Goal: Ask a question

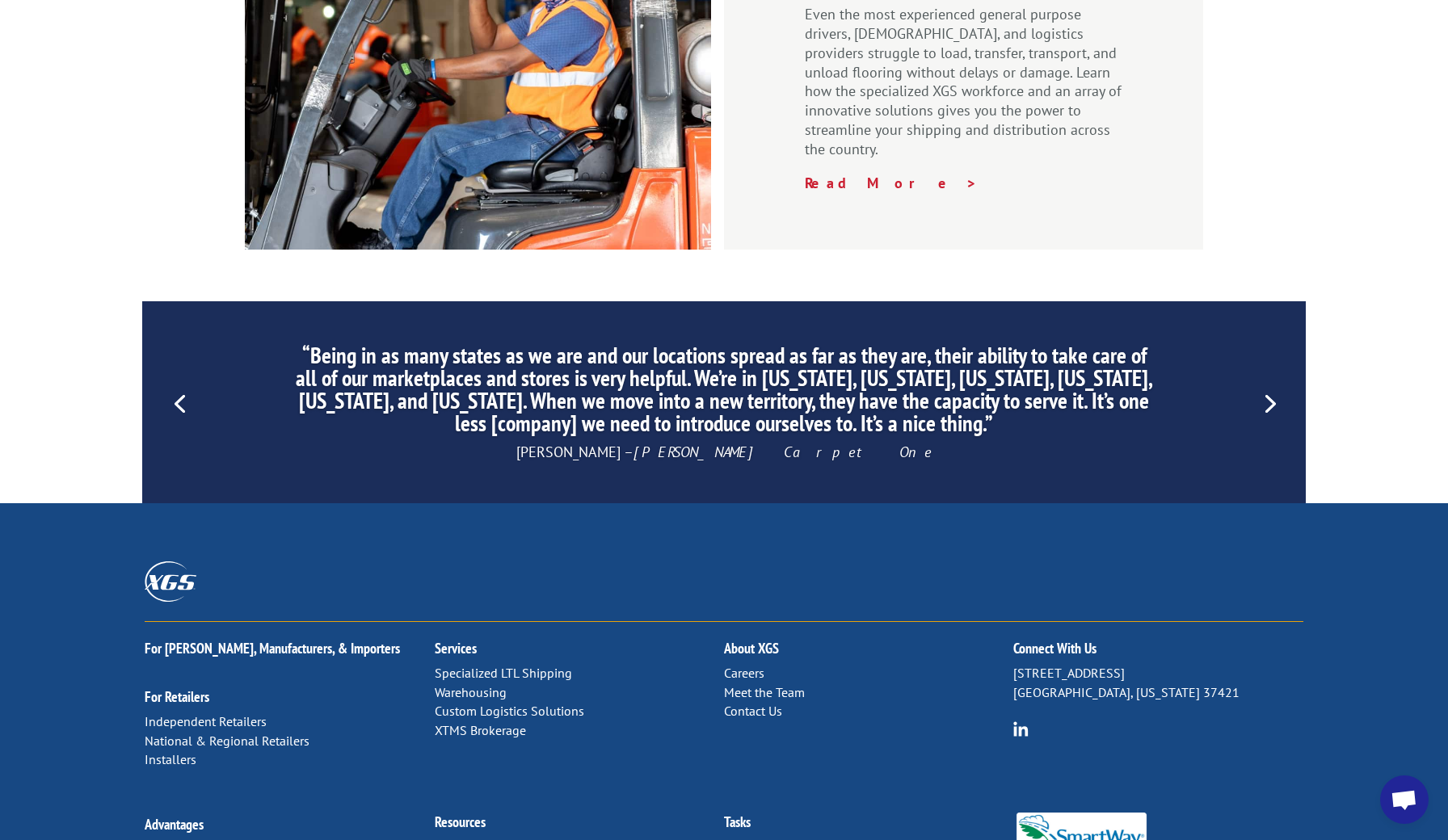
scroll to position [2316, 0]
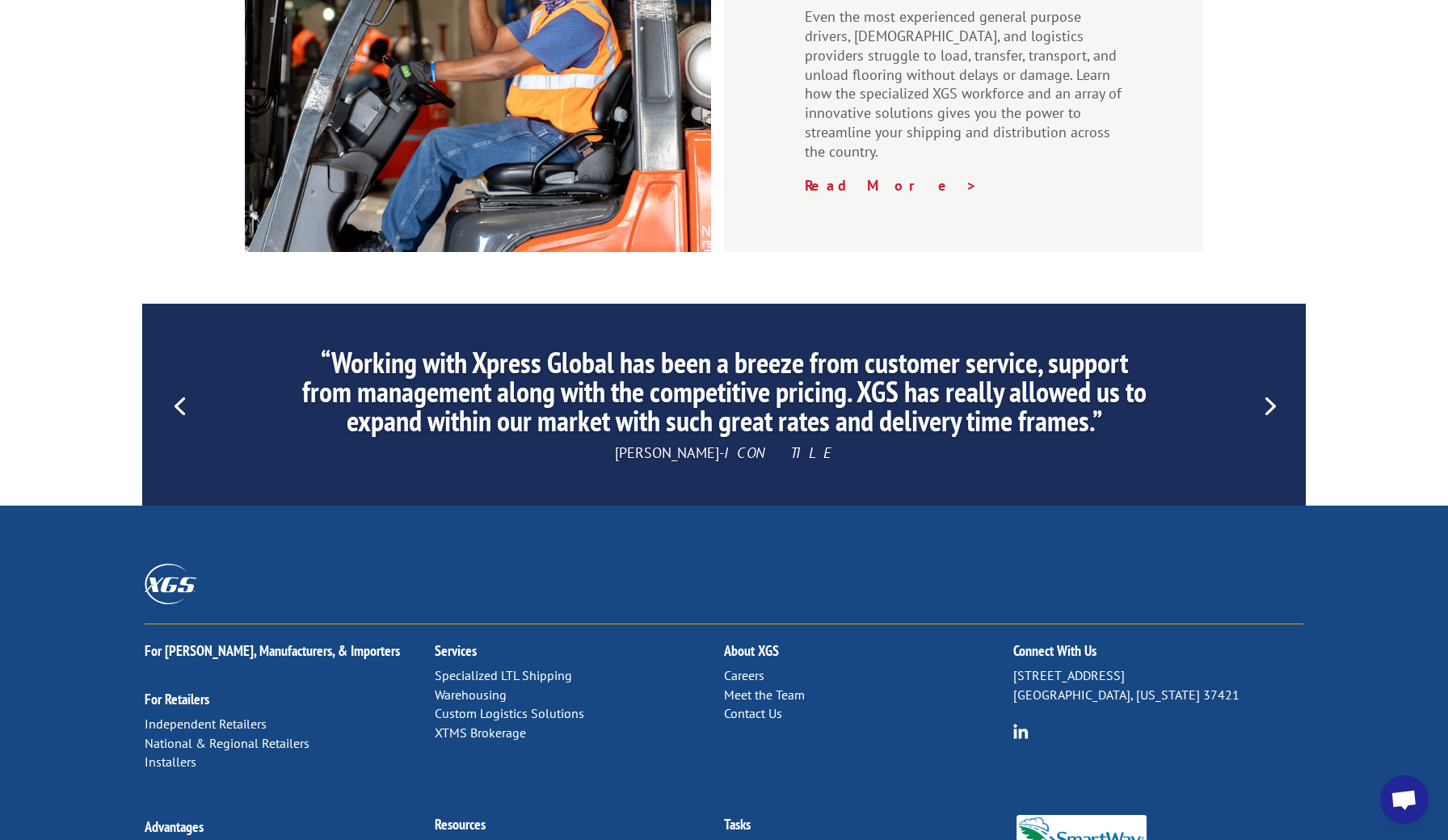
click at [1415, 806] on span "Open chat" at bounding box center [1403, 801] width 26 height 22
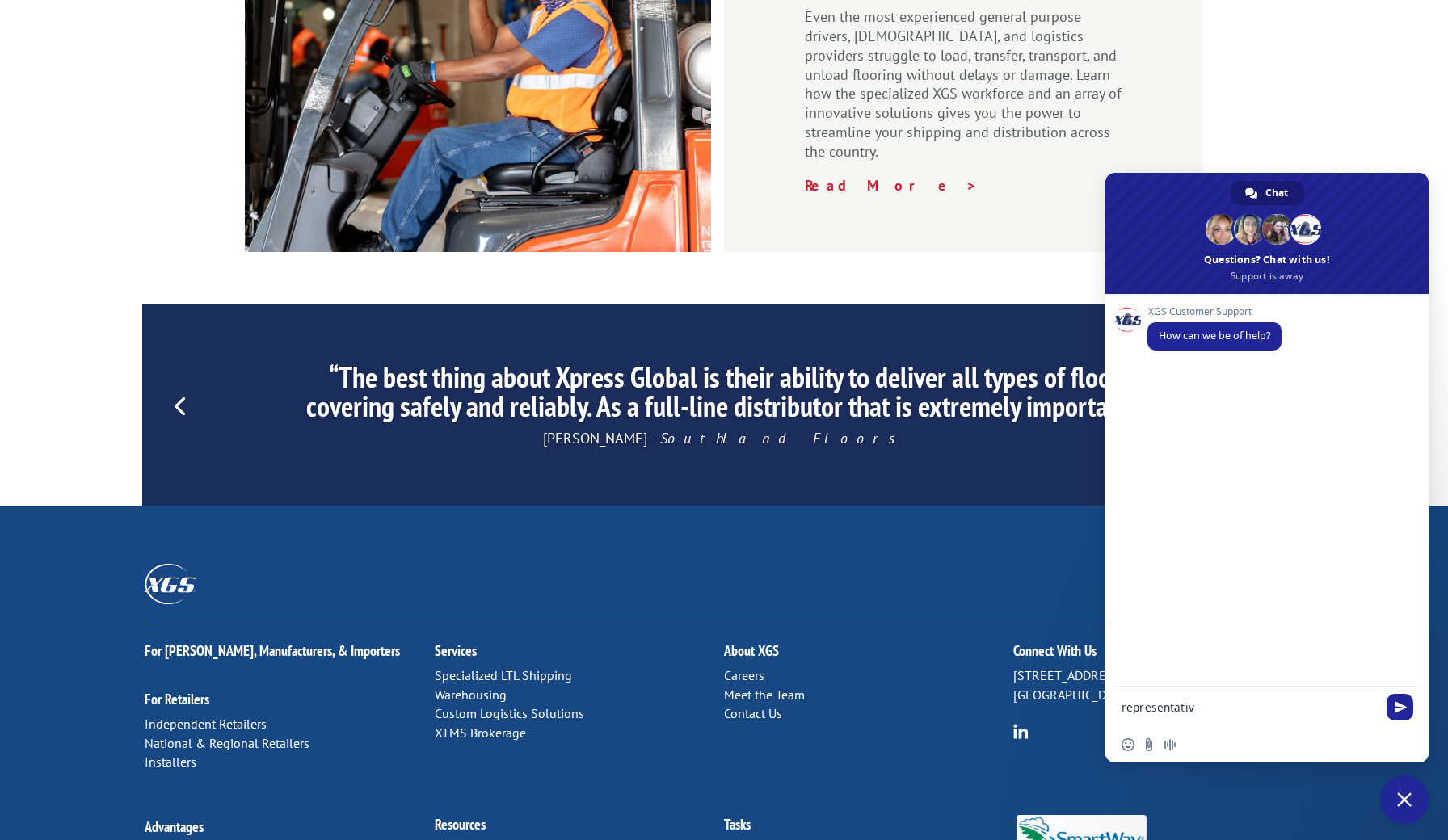
type textarea "representative"
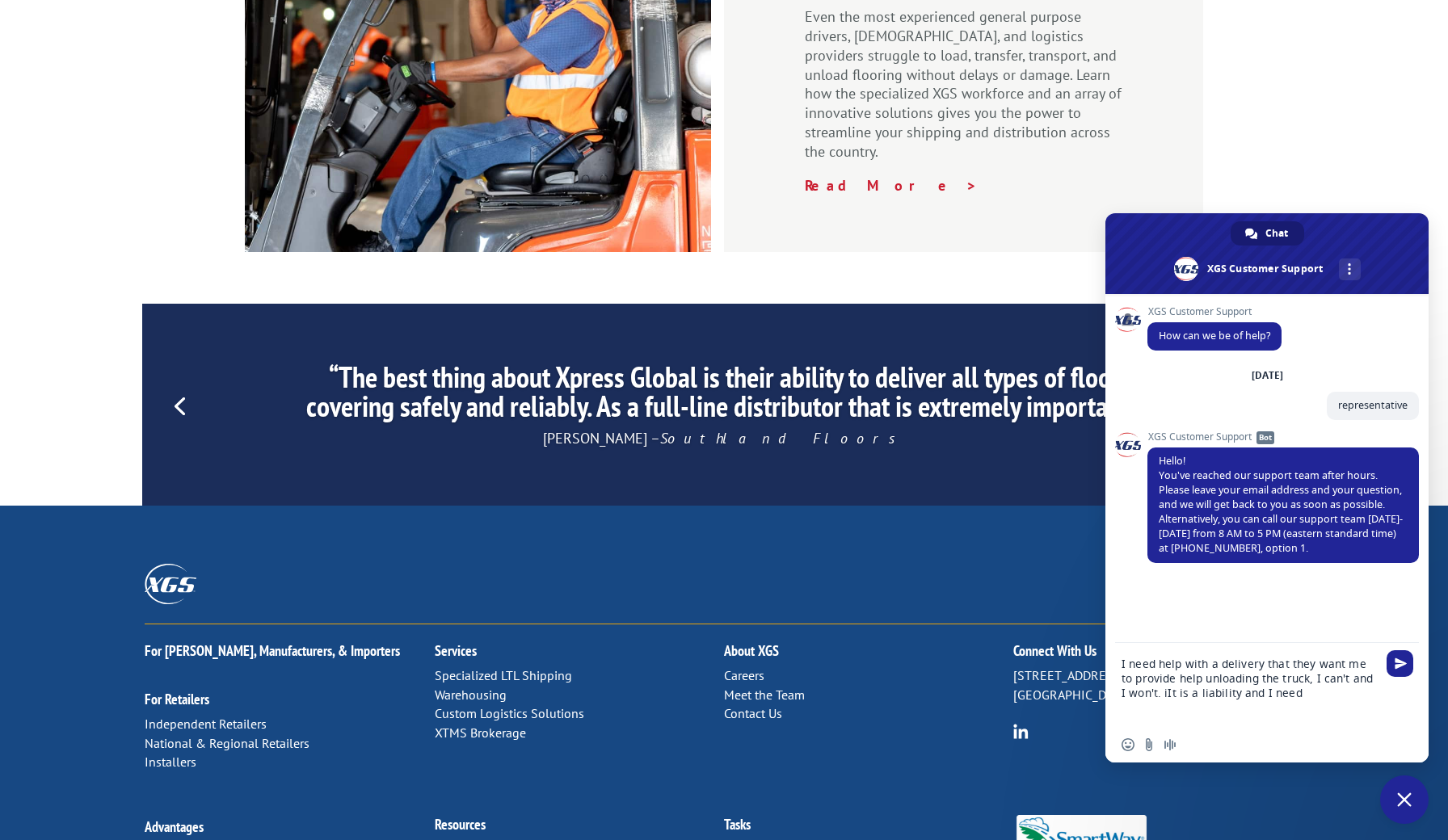
click at [1341, 699] on textarea "I need help with a delivery that they want me to provide help unloading the tru…" at bounding box center [1250, 685] width 259 height 84
type textarea "I need help with a delivery that they want me to provide help unloading the tru…"
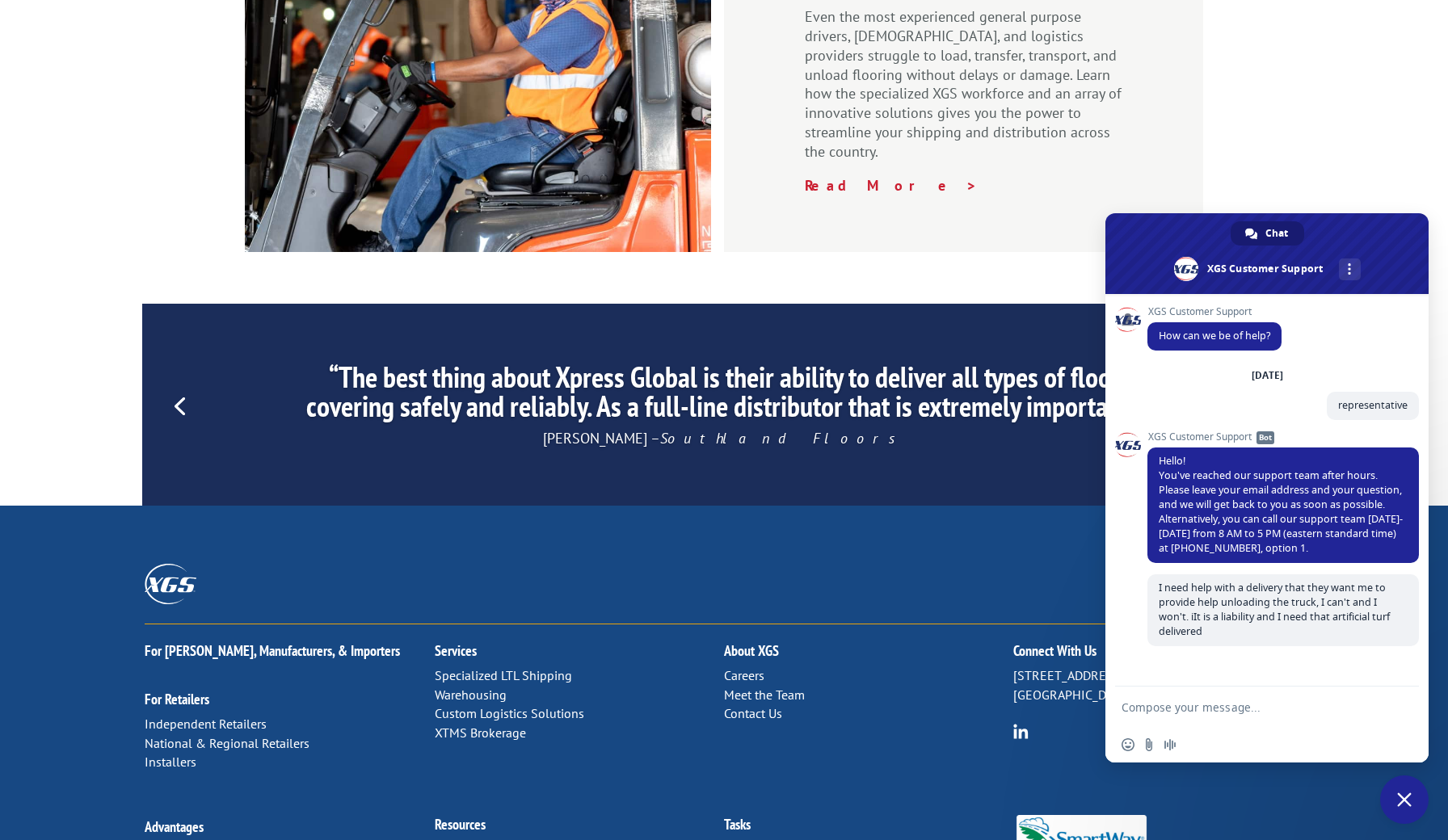
scroll to position [120, 0]
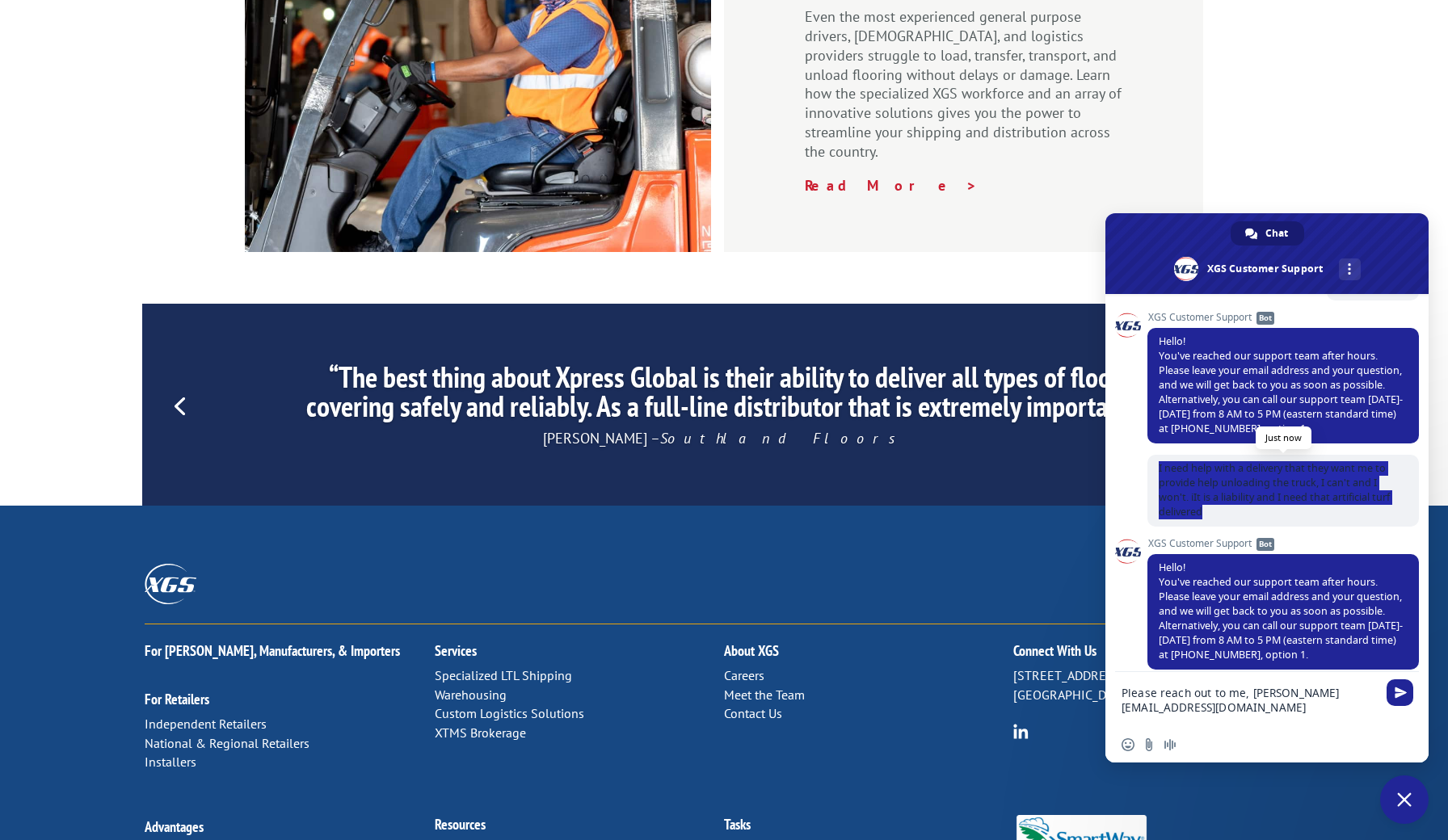
drag, startPoint x: 1205, startPoint y: 510, endPoint x: 1154, endPoint y: 461, distance: 70.7
click at [1154, 461] on span "I need help with a delivery that they want me to provide help unloading the tru…" at bounding box center [1283, 491] width 271 height 72
copy span "I need help with a delivery that they want me to provide help unloading the tru…"
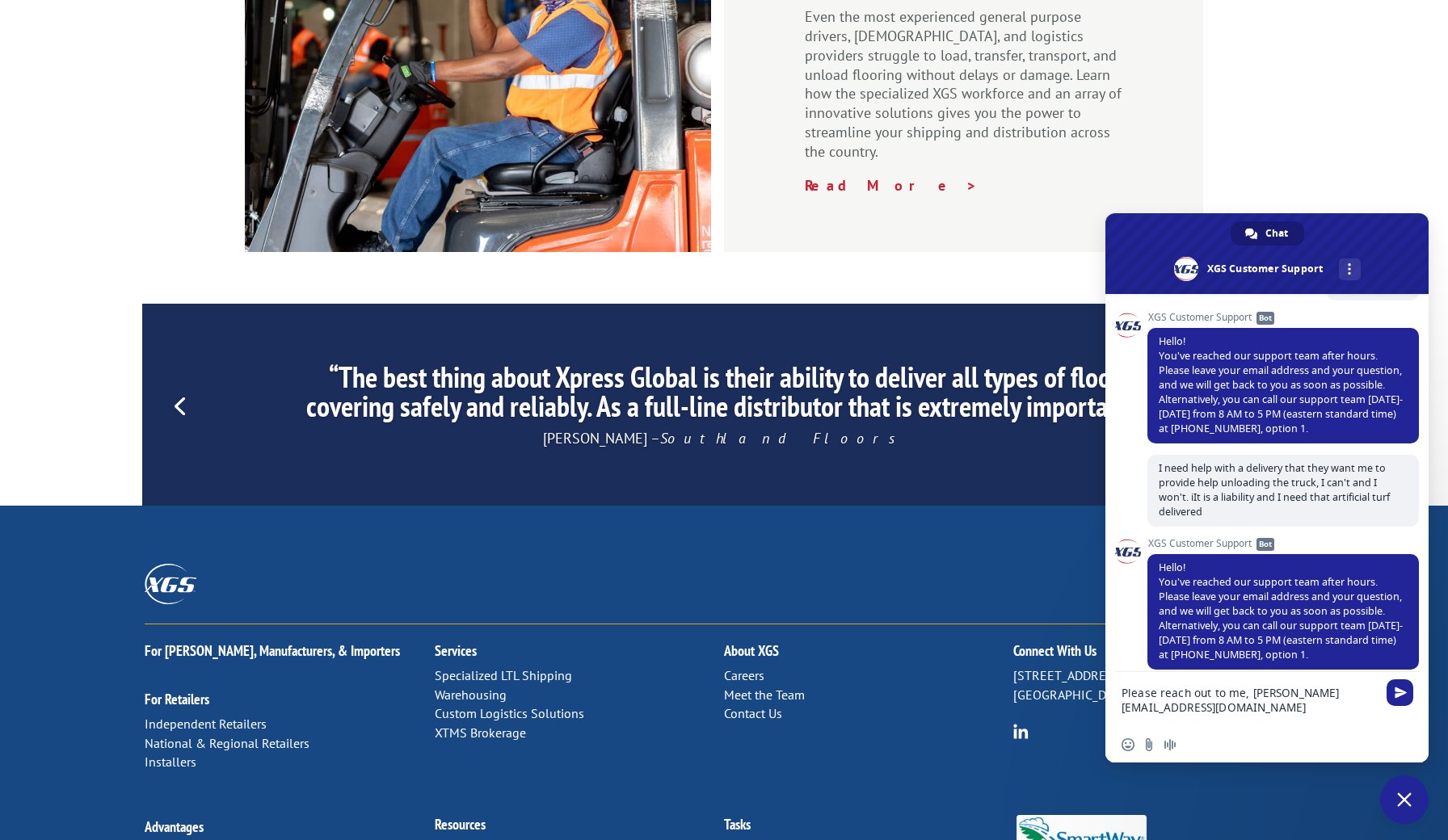
click at [1121, 685] on textarea "Please reach out to me, [PERSON_NAME][EMAIL_ADDRESS][DOMAIN_NAME]" at bounding box center [1250, 700] width 259 height 55
paste textarea "I need help with a delivery that they want me to provide help unloading the tru…"
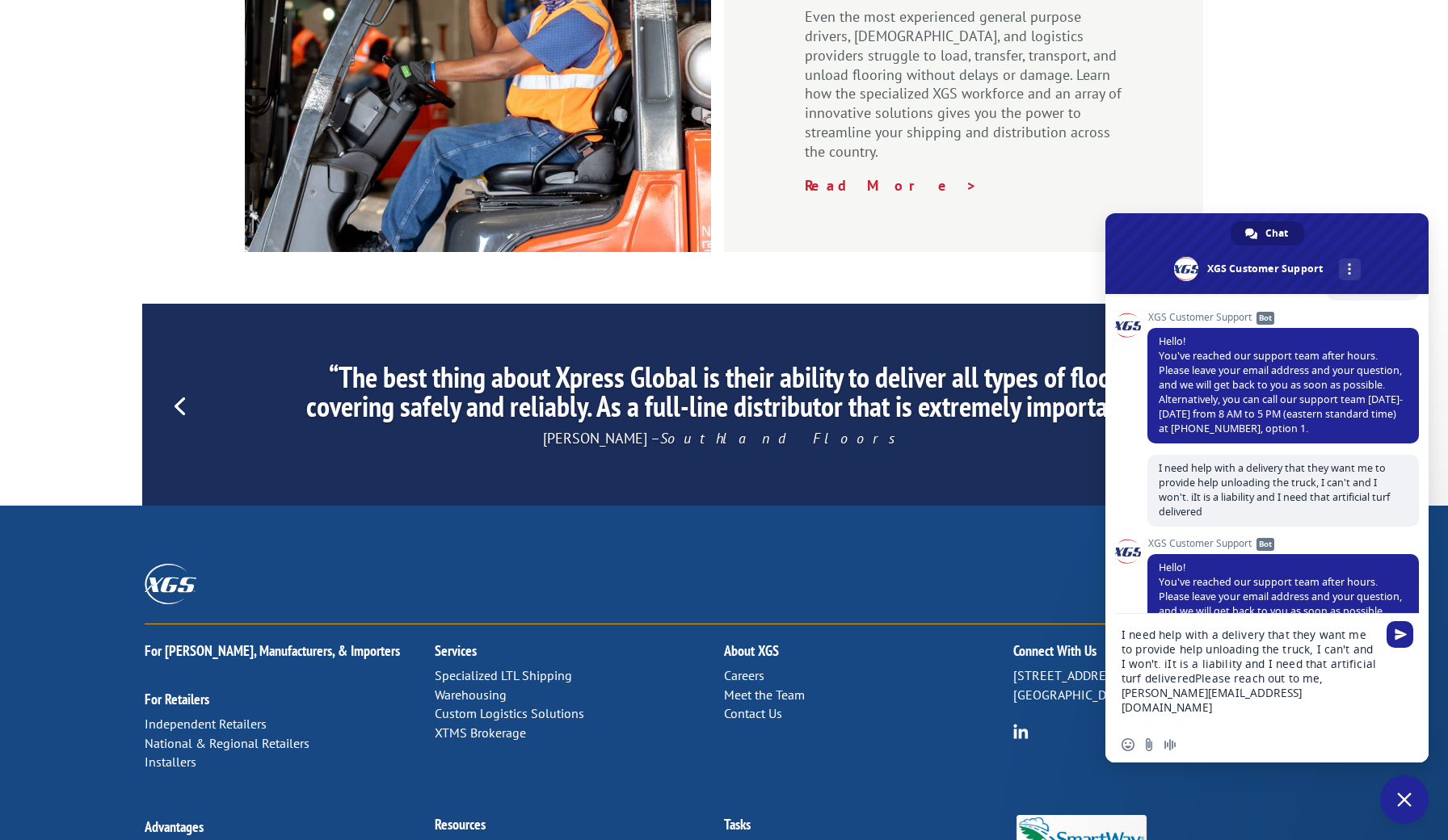
scroll to position [0, 0]
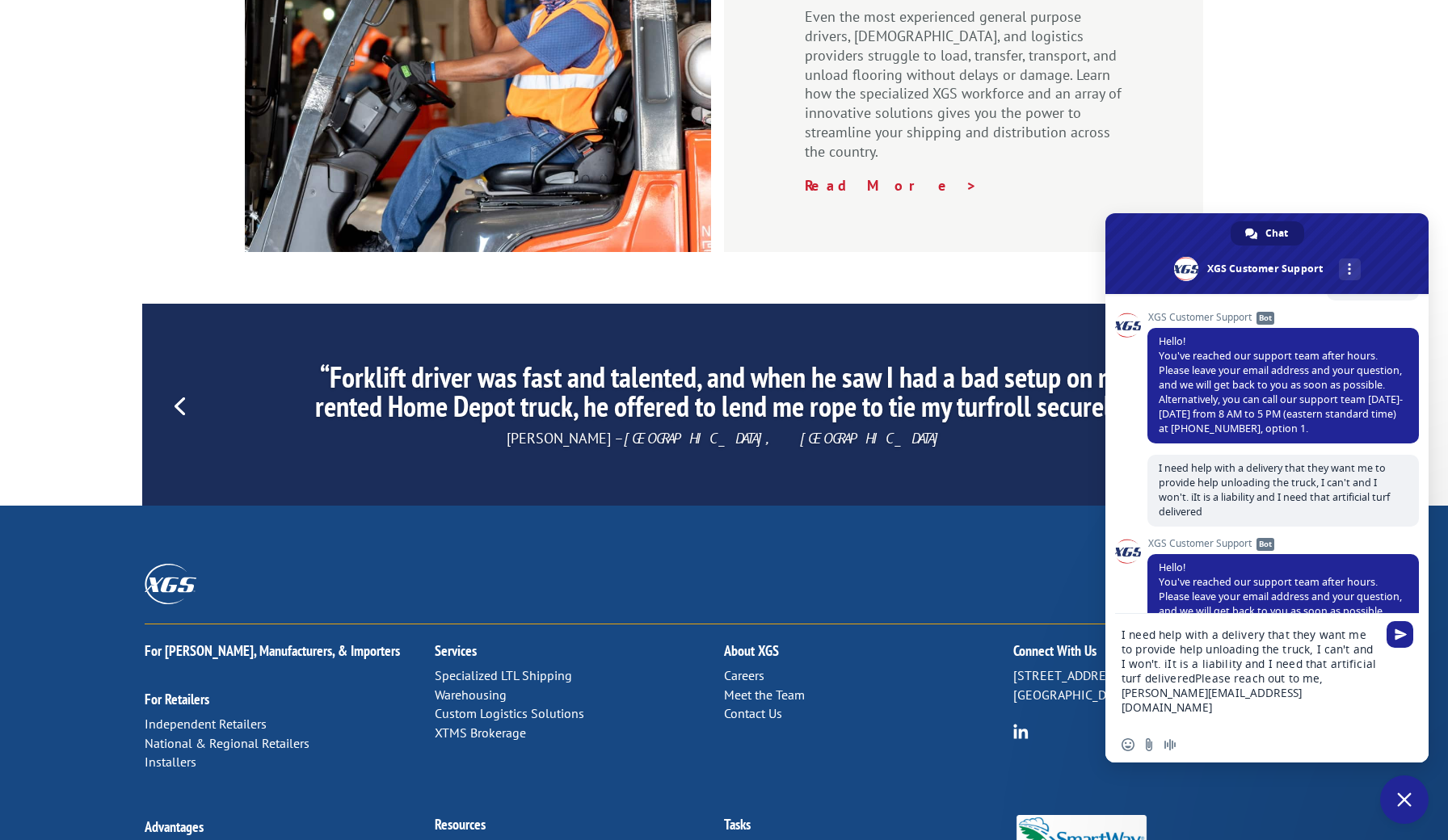
click at [1194, 679] on textarea "I need help with a delivery that they want me to provide help unloading the tru…" at bounding box center [1250, 670] width 259 height 113
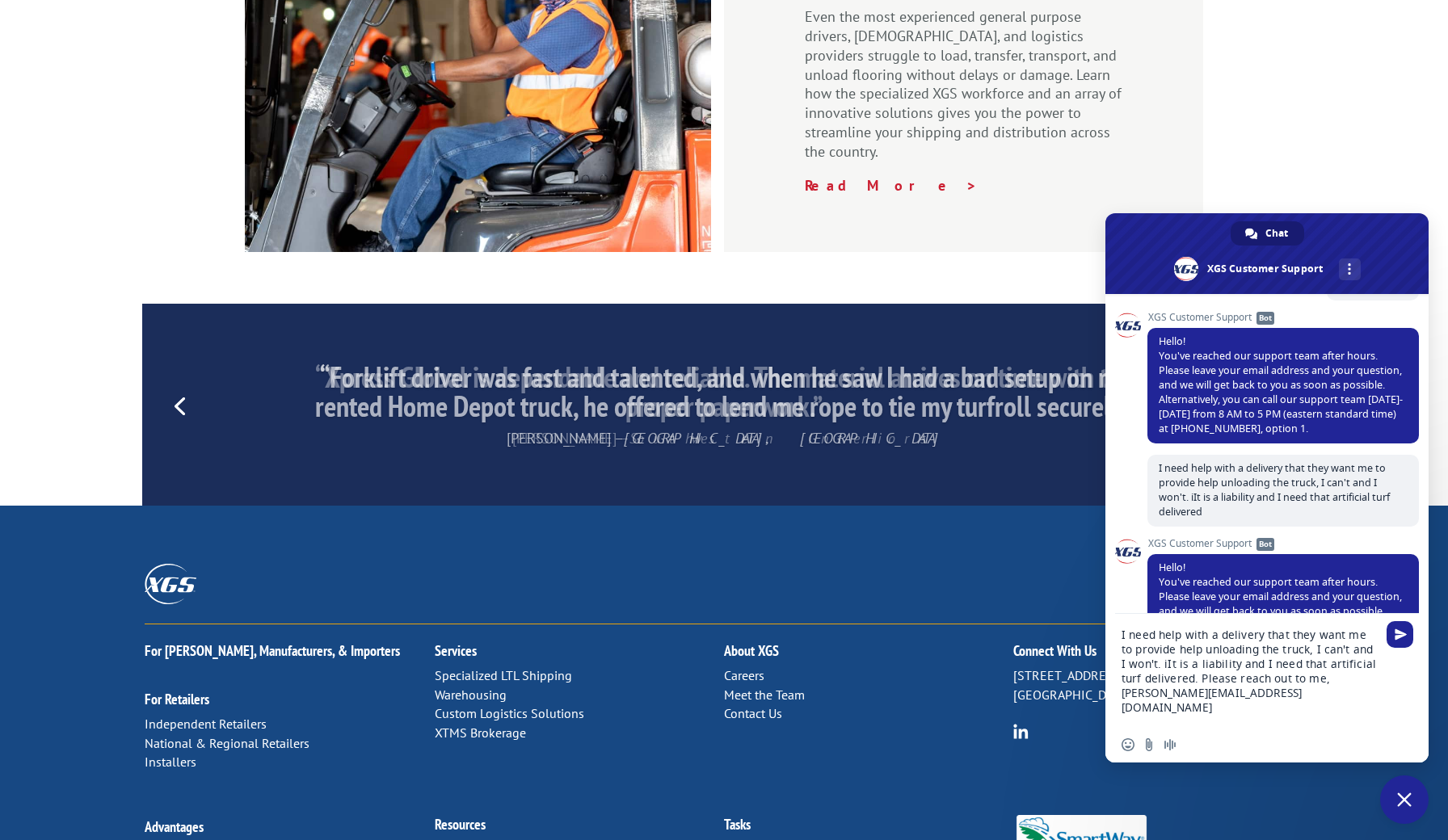
click at [1298, 648] on textarea "I need help with a delivery that they want me to provide help unloading the tru…" at bounding box center [1250, 670] width 259 height 113
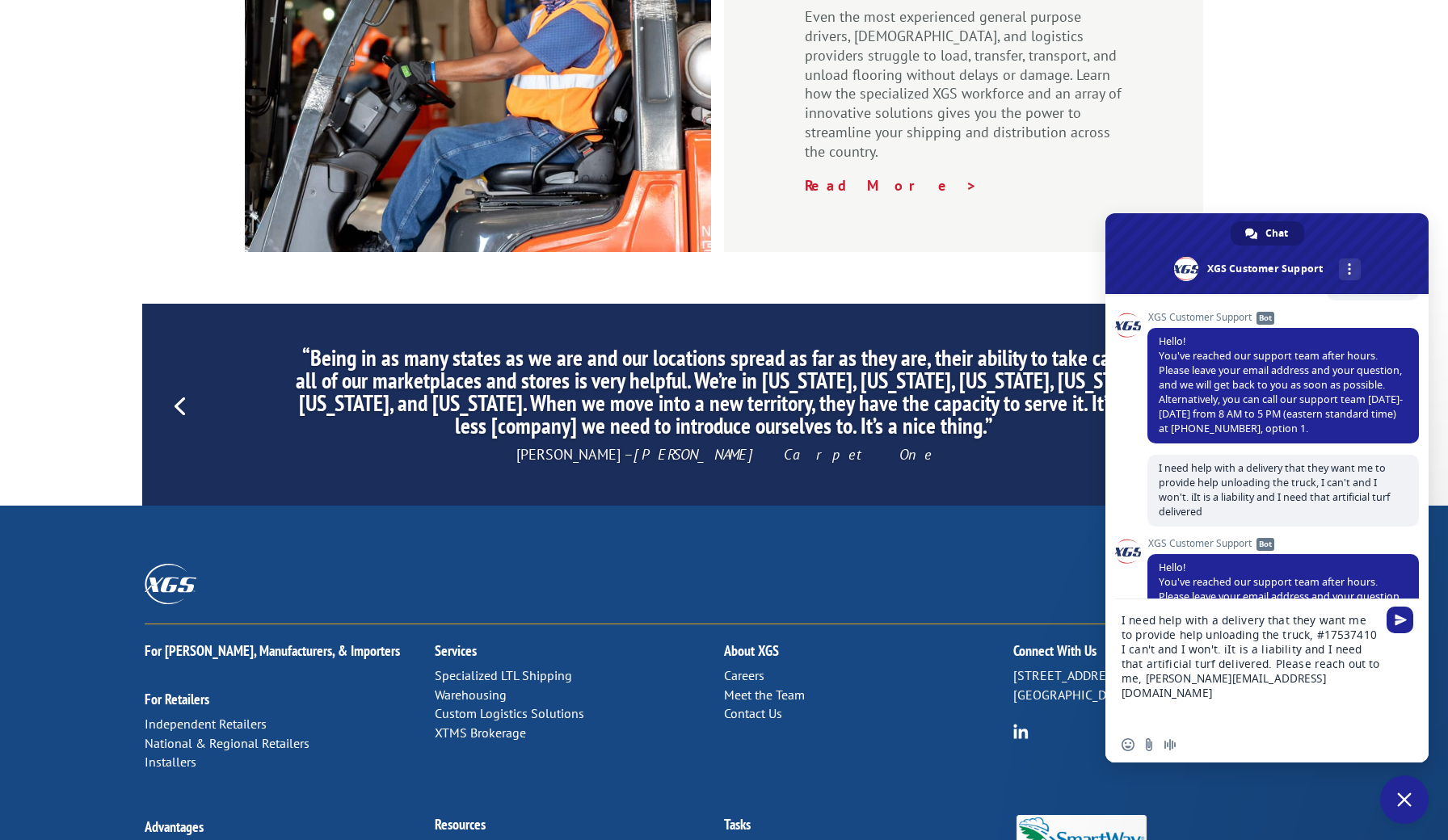
click at [1152, 649] on textarea "I need help with a delivery that they want me to provide help unloading the tru…" at bounding box center [1250, 662] width 259 height 128
click at [1238, 647] on textarea "I need help with a delivery that they want me to provide help unloading the tru…" at bounding box center [1250, 662] width 259 height 128
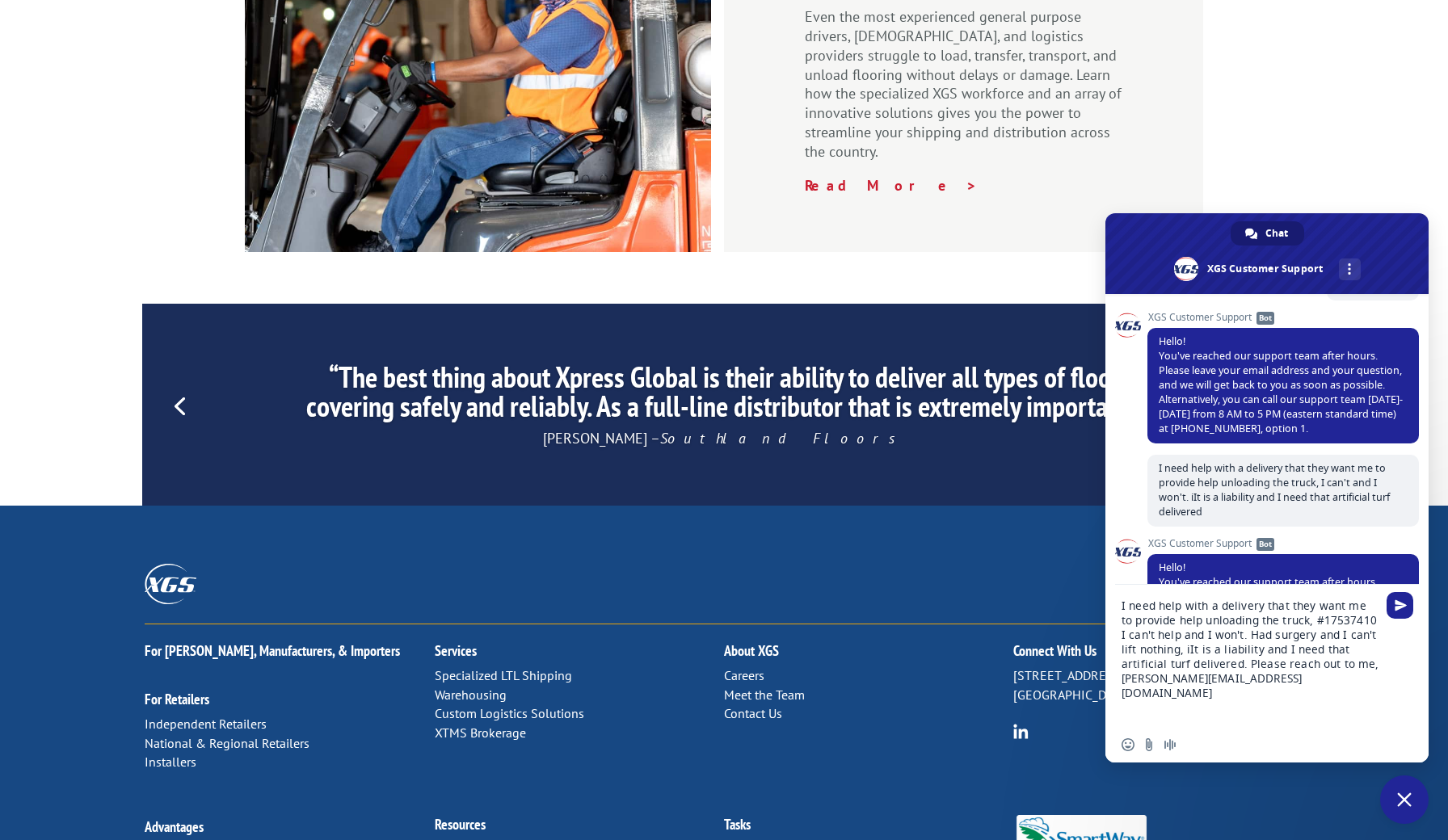
type textarea "I need help with a delivery that they want me to provide help unloading the tru…"
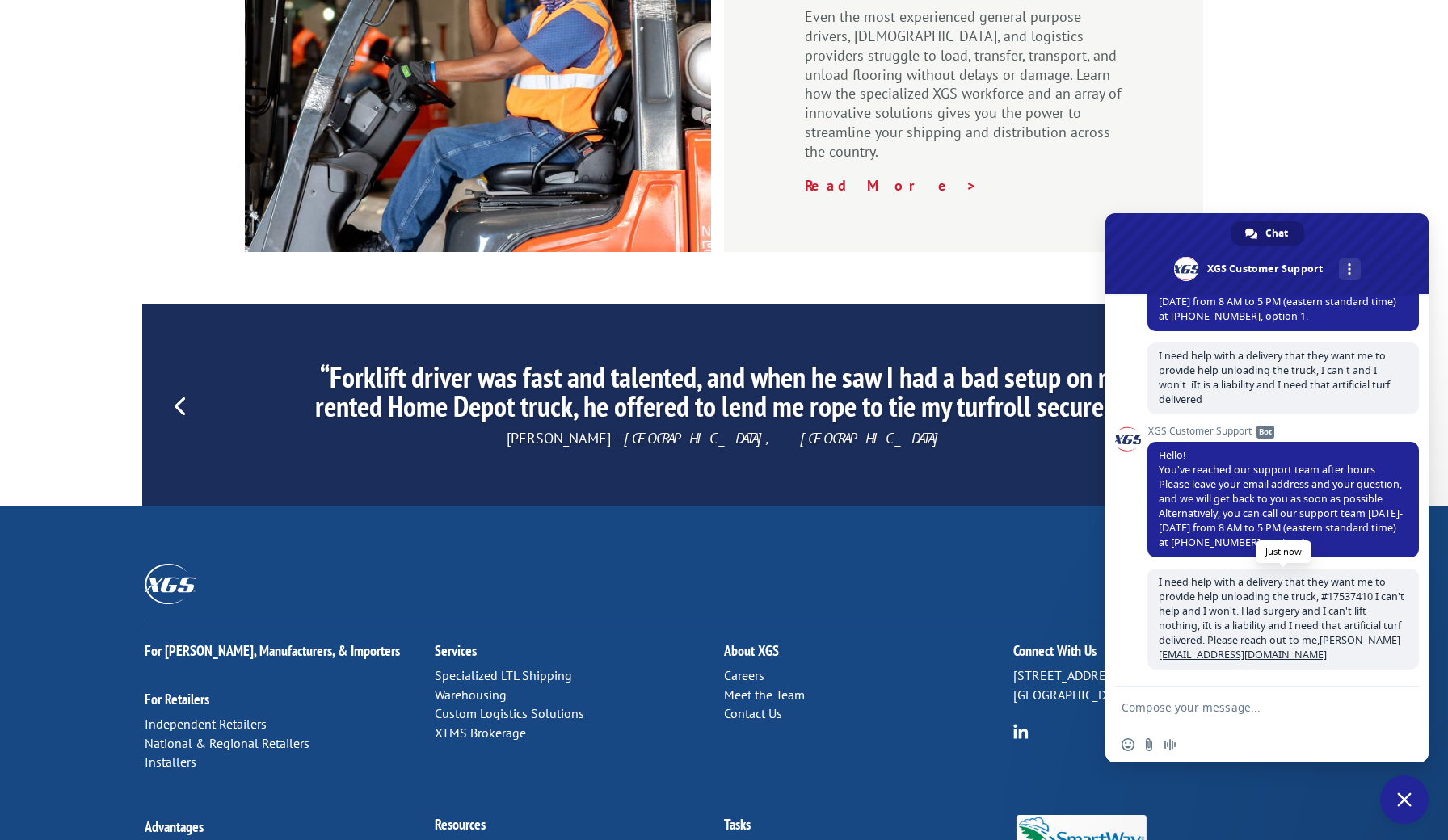
scroll to position [375, 0]
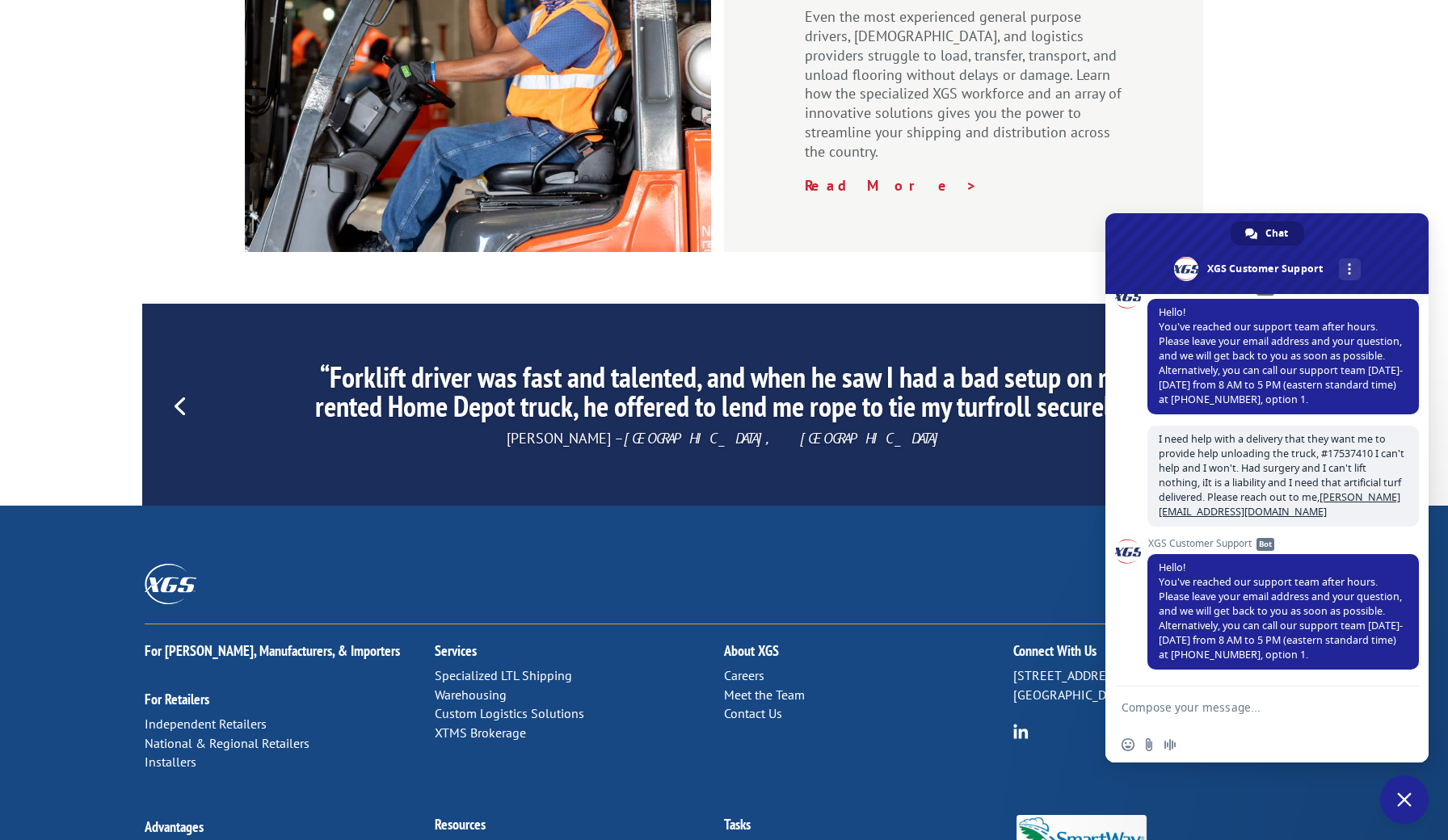
click at [1339, 303] on div ""XGS service in [GEOGRAPHIC_DATA] has been impeccable! XGS does a fantastic job…" at bounding box center [724, 404] width 1448 height 202
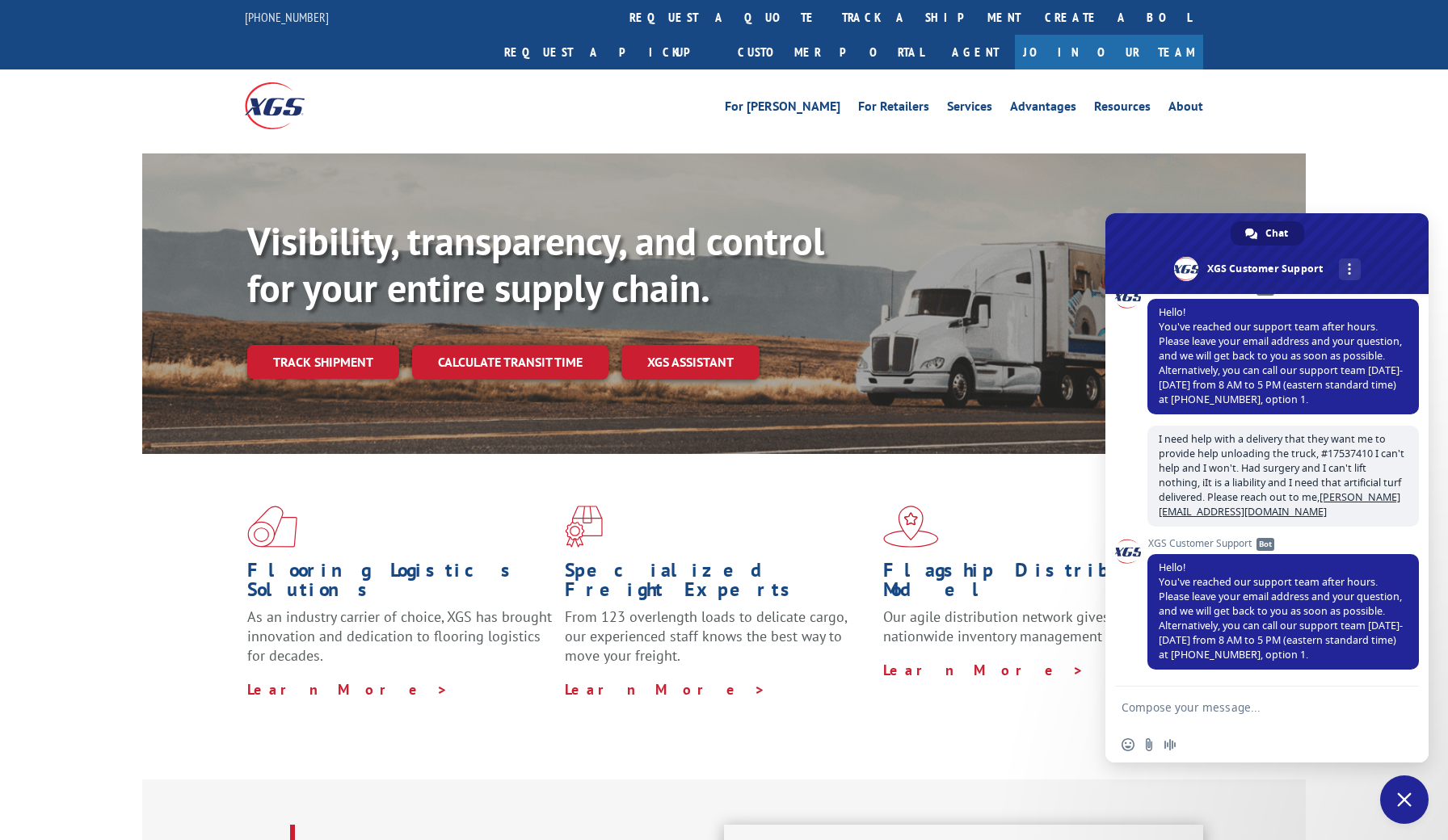
scroll to position [0, 0]
click at [936, 35] on link "Customer Portal" at bounding box center [830, 53] width 210 height 35
